Goal: Task Accomplishment & Management: Use online tool/utility

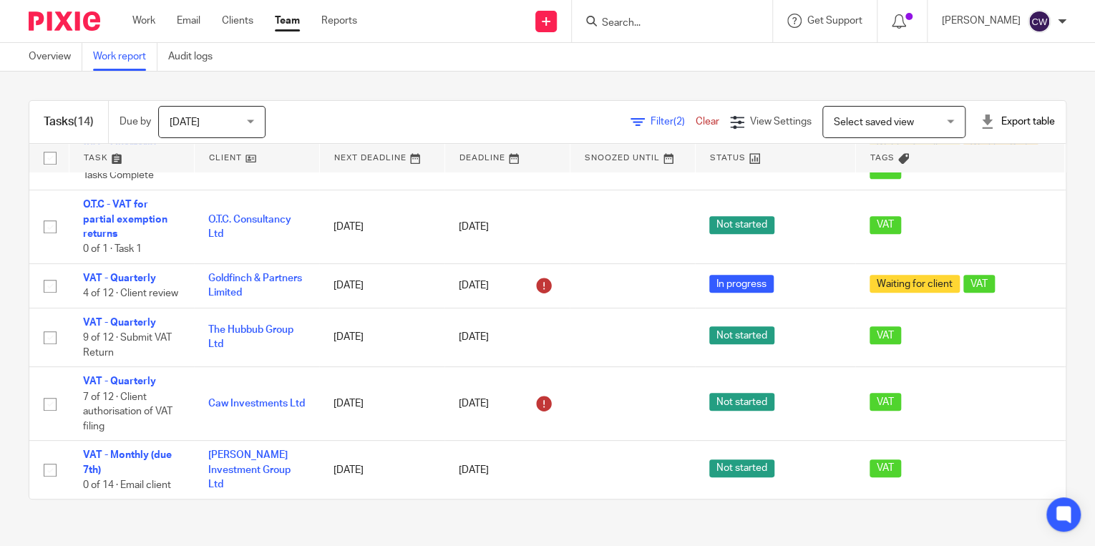
scroll to position [587, 0]
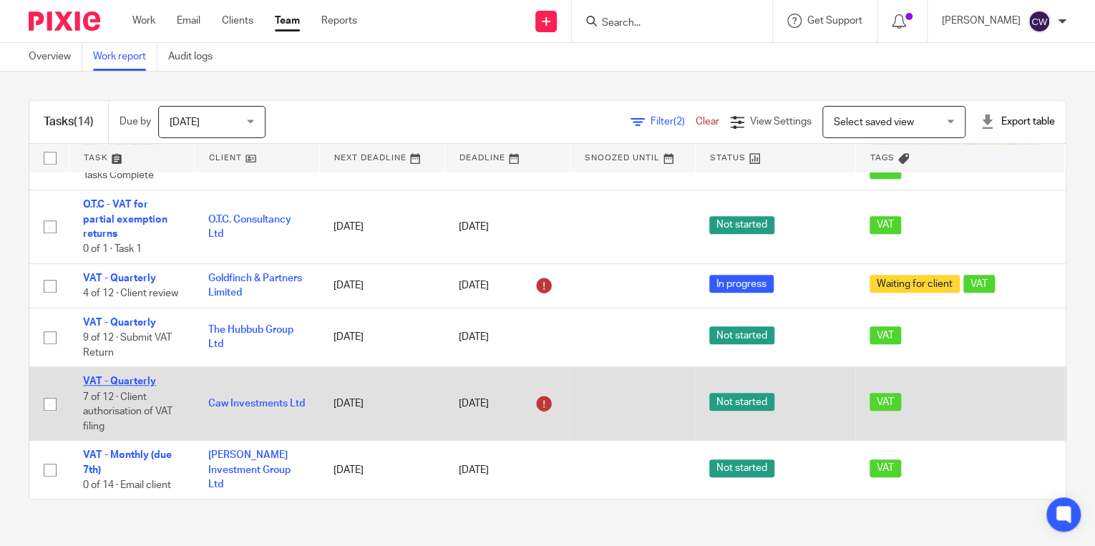
click at [133, 376] on link "VAT - Quarterly" at bounding box center [119, 381] width 73 height 10
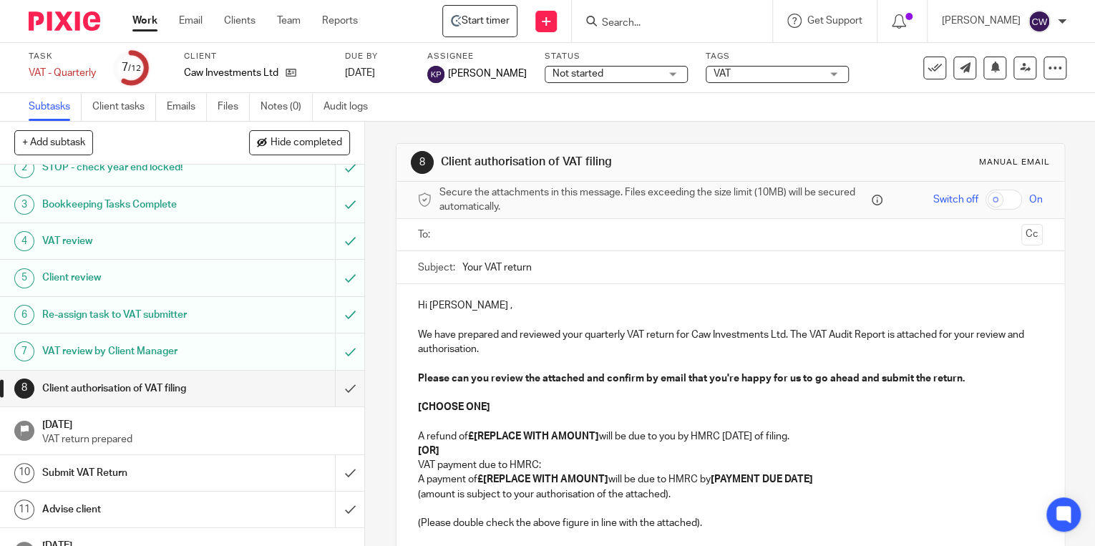
scroll to position [79, 0]
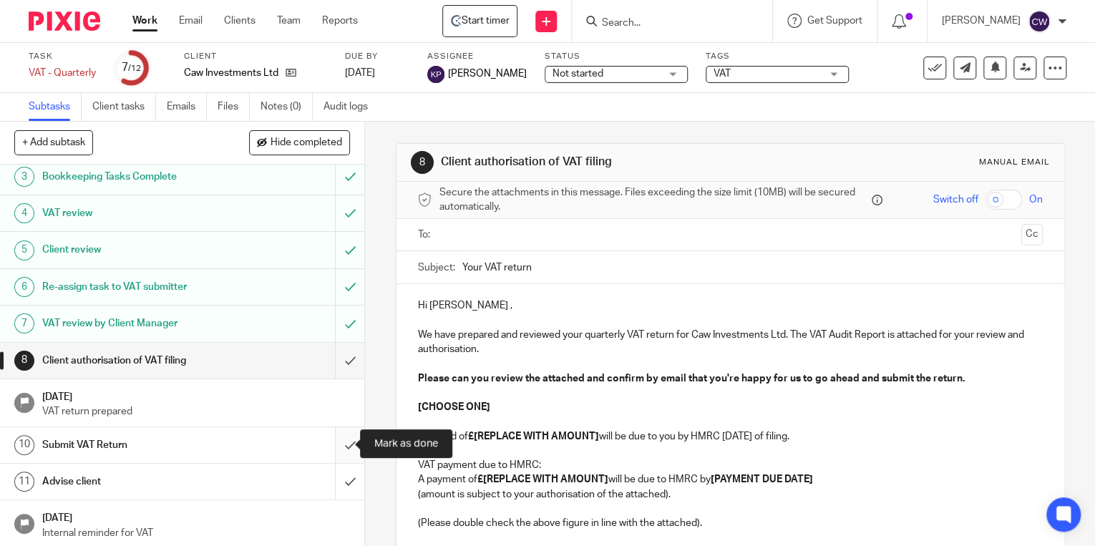
click at [335, 440] on input "submit" at bounding box center [182, 445] width 364 height 36
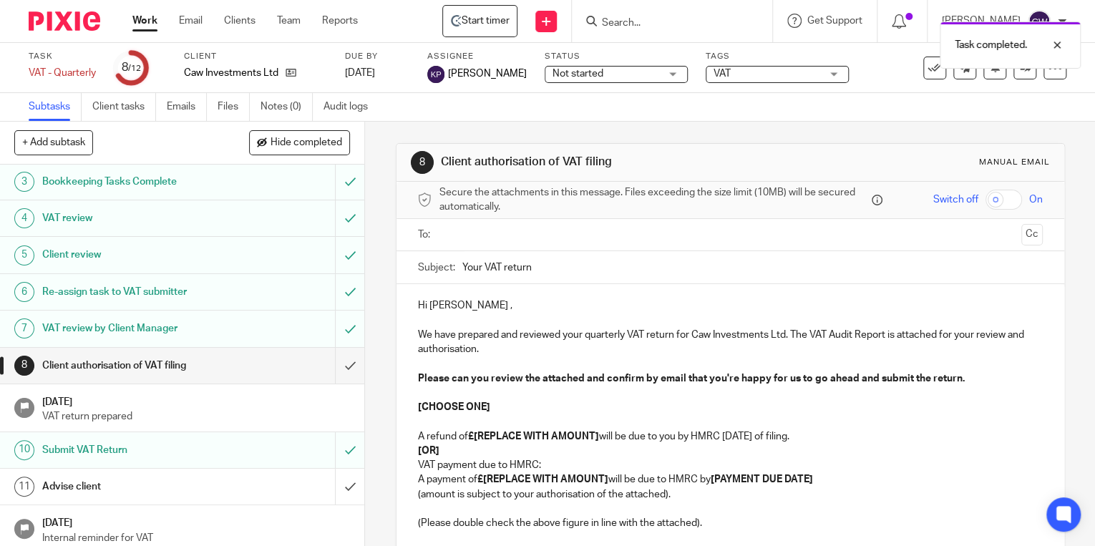
scroll to position [79, 0]
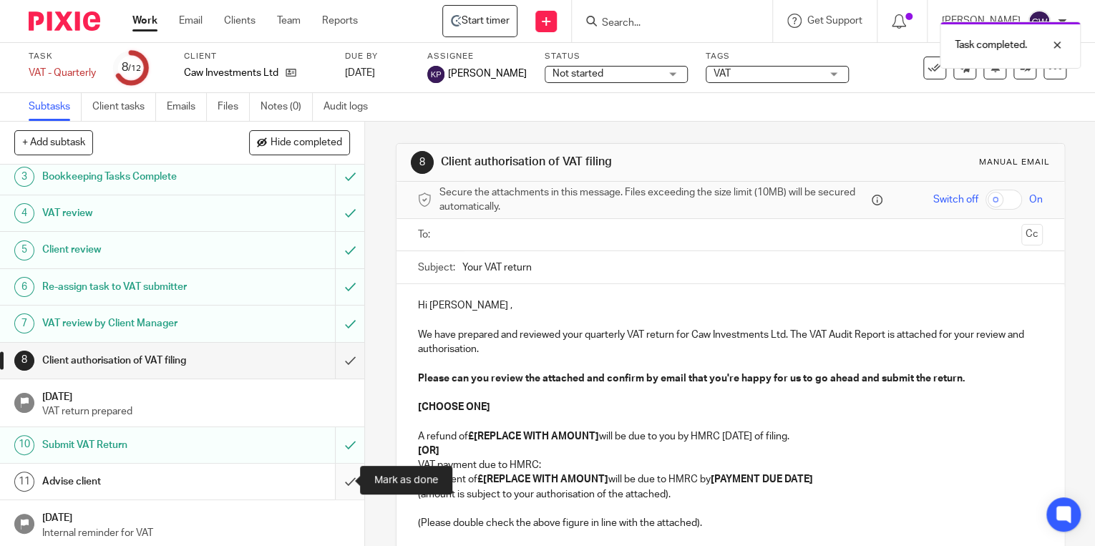
click at [338, 478] on input "submit" at bounding box center [182, 482] width 364 height 36
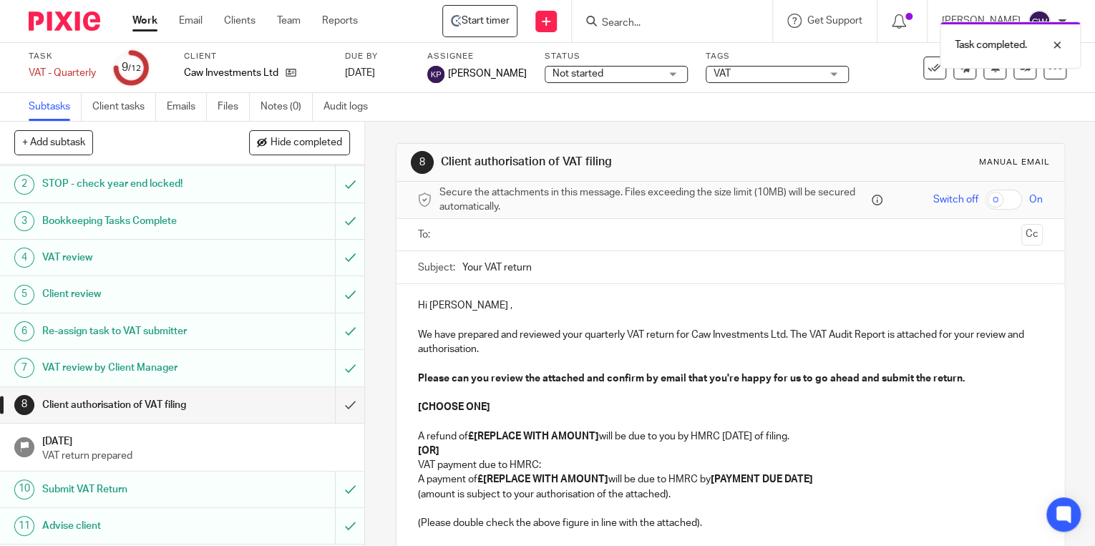
scroll to position [79, 0]
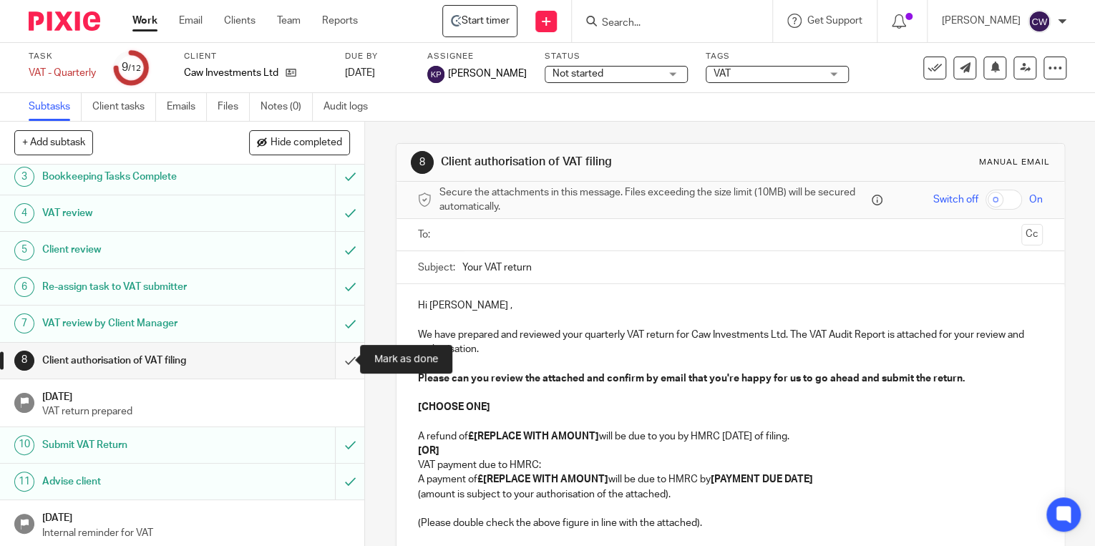
click at [333, 360] on input "submit" at bounding box center [182, 361] width 364 height 36
